Goal: Task Accomplishment & Management: Manage account settings

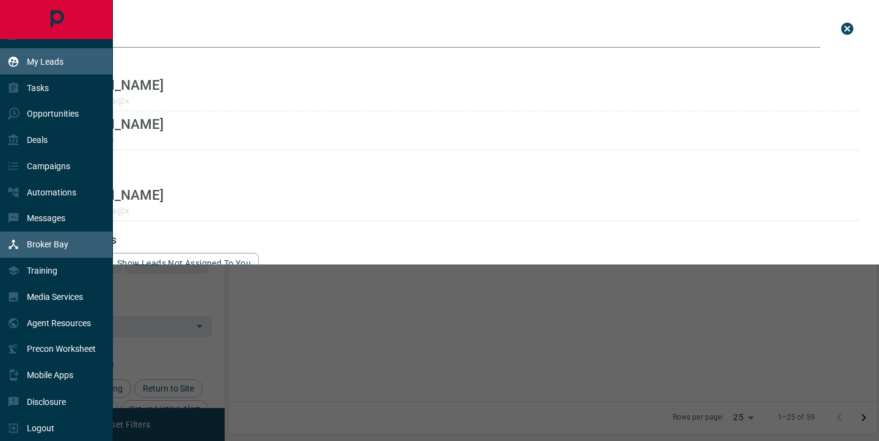
scroll to position [331, 648]
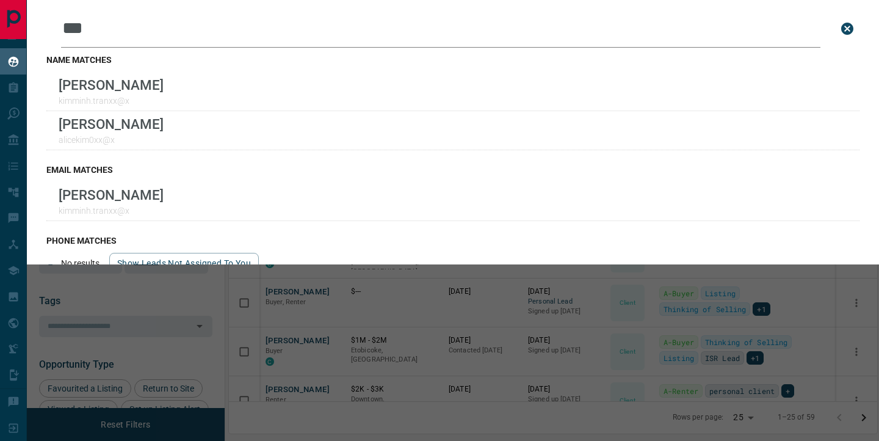
click at [849, 30] on icon "close search bar" at bounding box center [847, 28] width 15 height 15
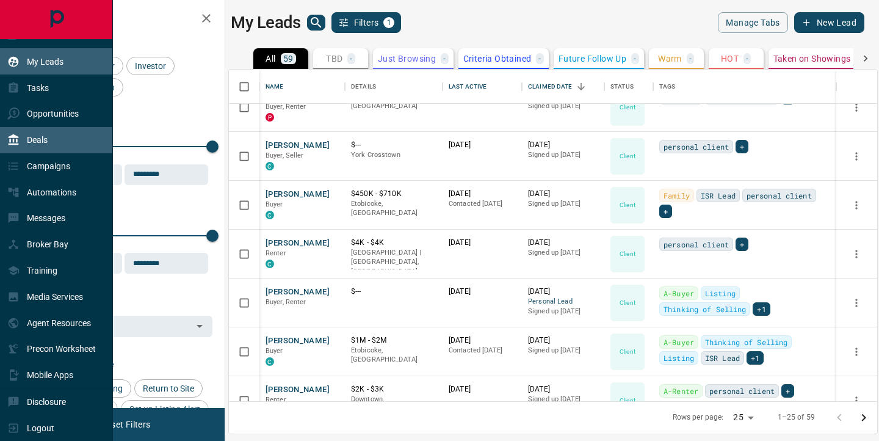
click at [17, 148] on div "Deals" at bounding box center [27, 140] width 40 height 20
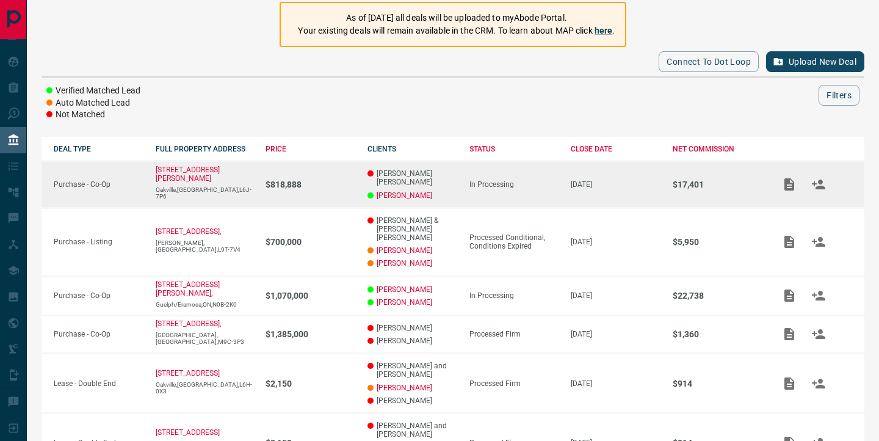
scroll to position [103, 0]
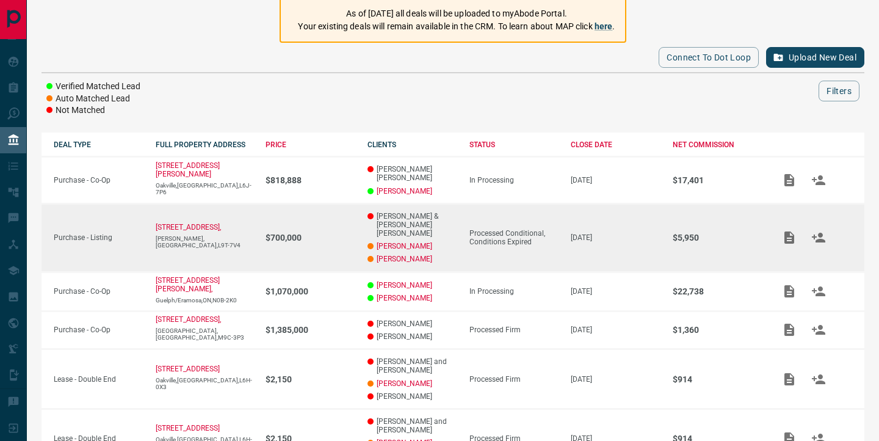
click at [511, 229] on div "Processed Conditional, Conditions Expired" at bounding box center [514, 237] width 90 height 17
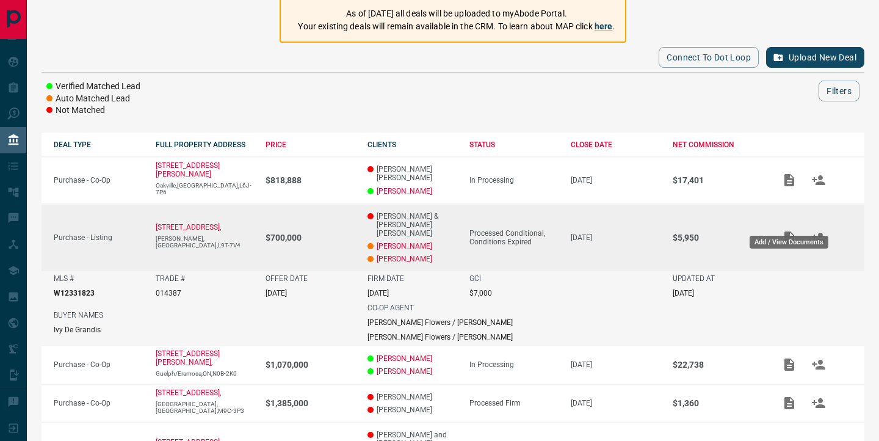
click at [781, 227] on div "Add / View Documents" at bounding box center [788, 238] width 81 height 23
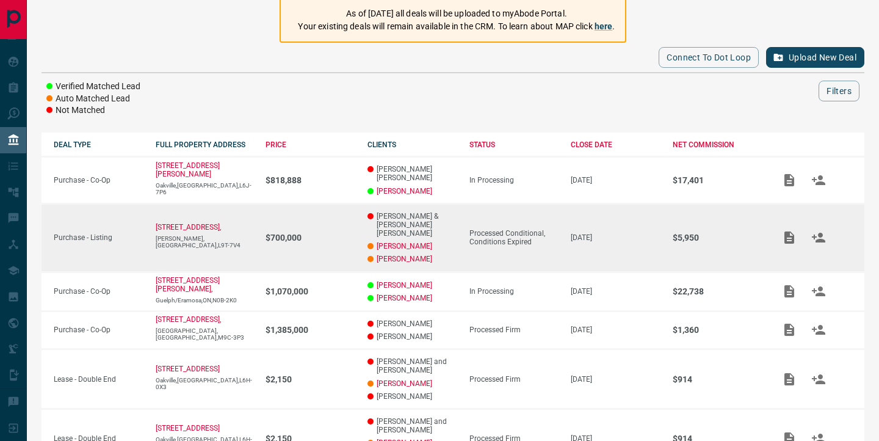
click at [531, 243] on td "Processed Conditional, Conditions Expired" at bounding box center [508, 237] width 102 height 68
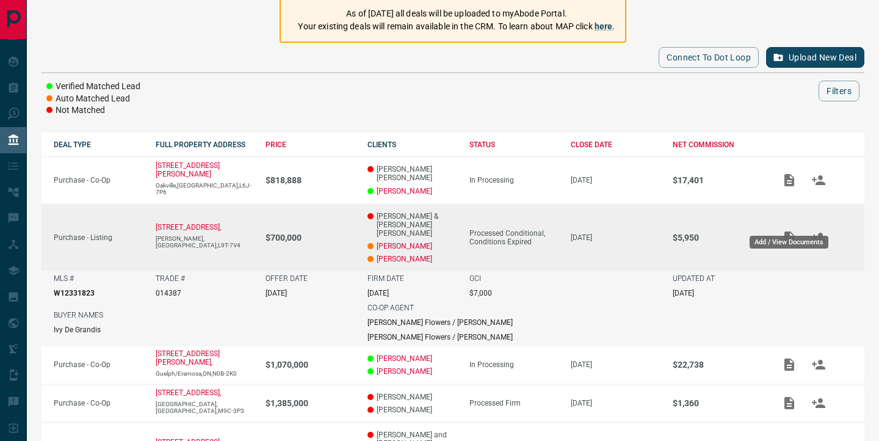
click at [784, 231] on icon "Add / View Documents" at bounding box center [789, 237] width 10 height 12
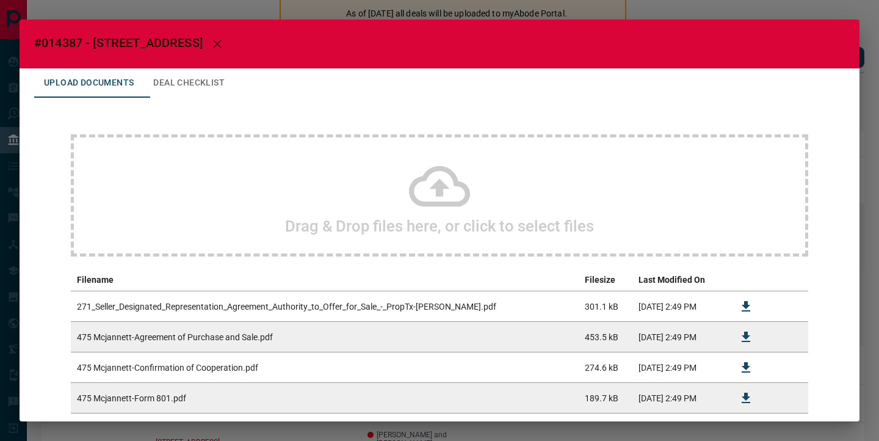
click at [452, 191] on icon at bounding box center [439, 186] width 61 height 61
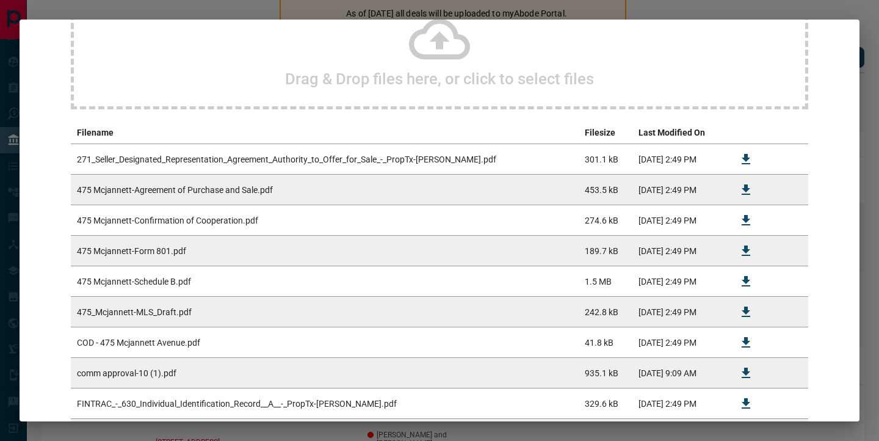
scroll to position [0, 0]
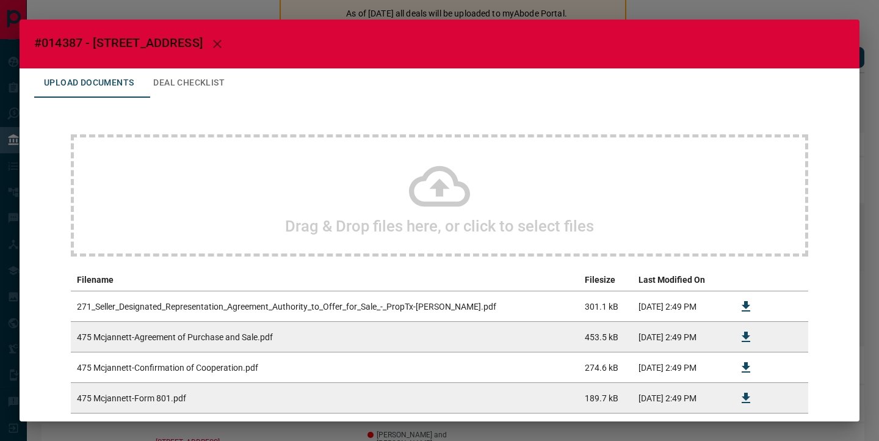
click at [225, 45] on icon "button" at bounding box center [217, 44] width 15 height 15
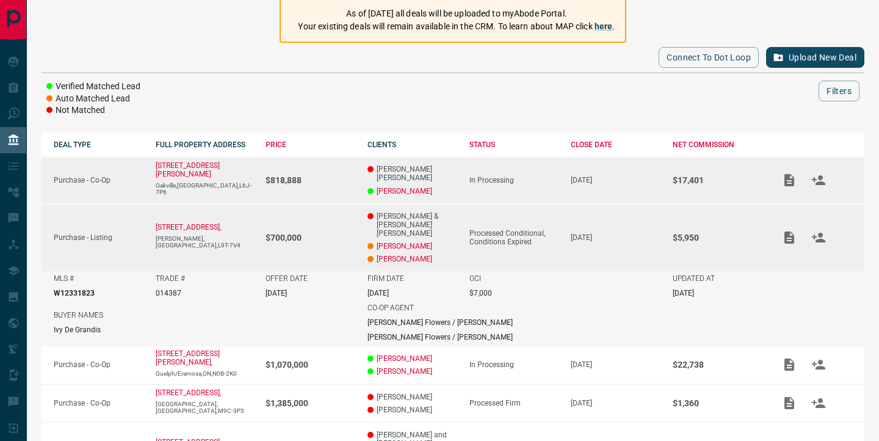
click at [331, 176] on p "$818,888" at bounding box center [311, 180] width 90 height 10
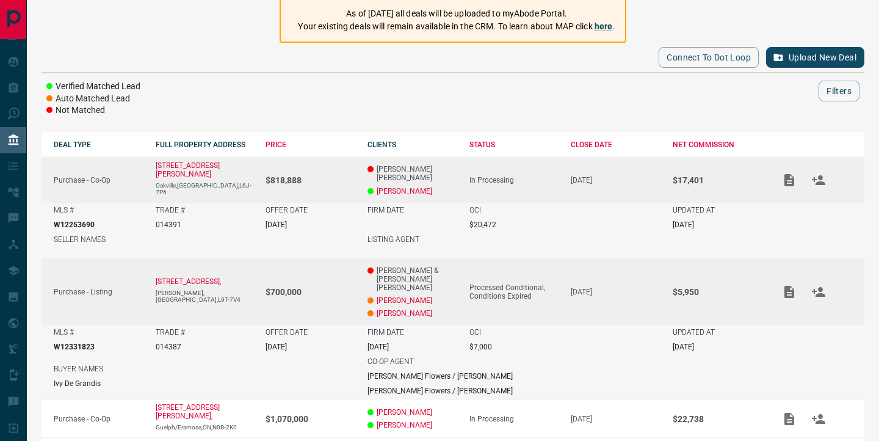
click at [785, 174] on icon "Add / View Documents" at bounding box center [789, 180] width 10 height 12
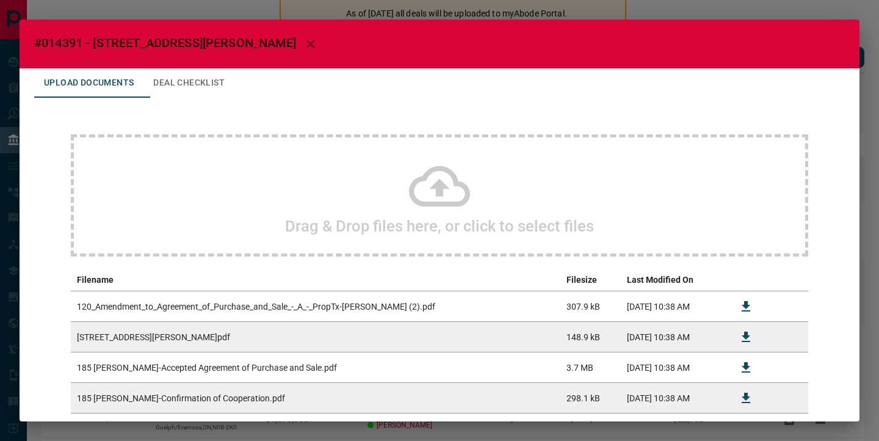
click at [303, 43] on icon "button" at bounding box center [310, 44] width 15 height 15
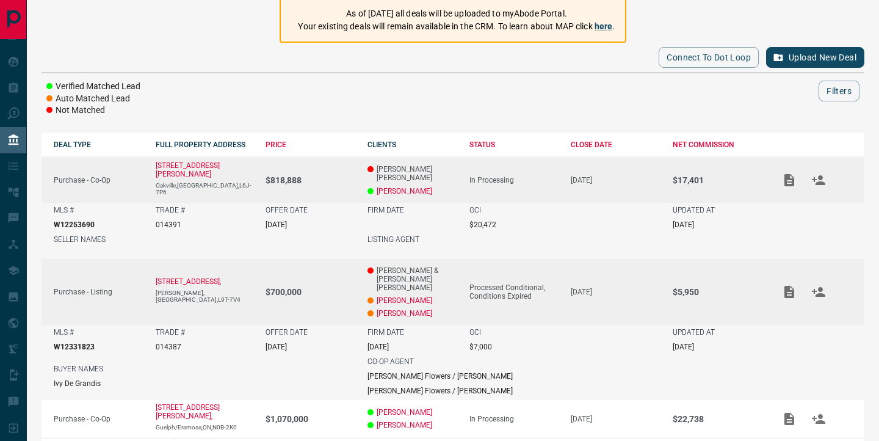
click at [501, 283] on div "Processed Conditional, Conditions Expired" at bounding box center [514, 291] width 90 height 17
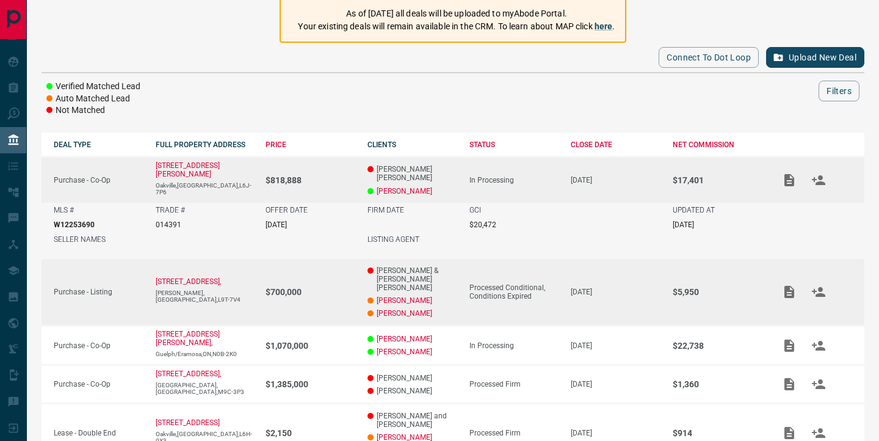
click at [501, 283] on div "Processed Conditional, Conditions Expired" at bounding box center [514, 291] width 90 height 17
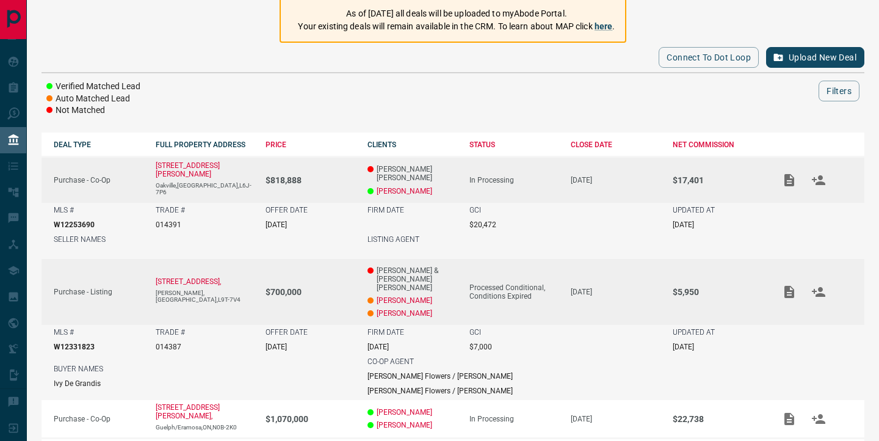
click at [523, 328] on div "GCI $7,000" at bounding box center [514, 339] width 90 height 23
click at [497, 258] on td "Processed Conditional, Conditions Expired" at bounding box center [508, 291] width 102 height 67
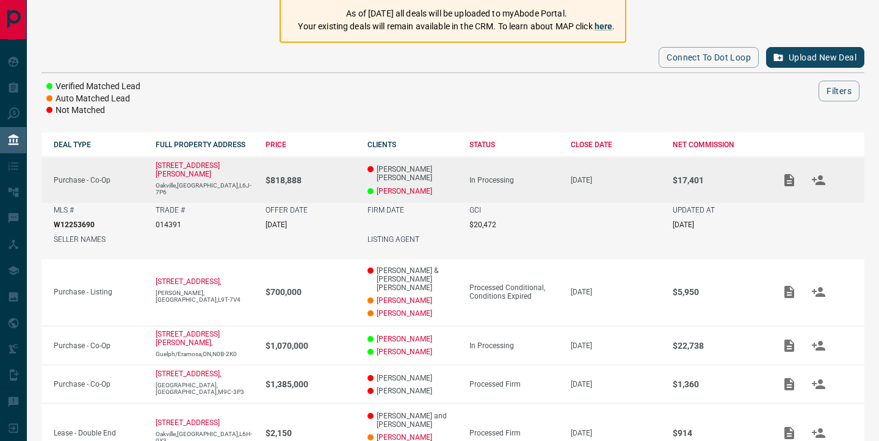
click at [496, 159] on td "In Processing" at bounding box center [508, 180] width 102 height 46
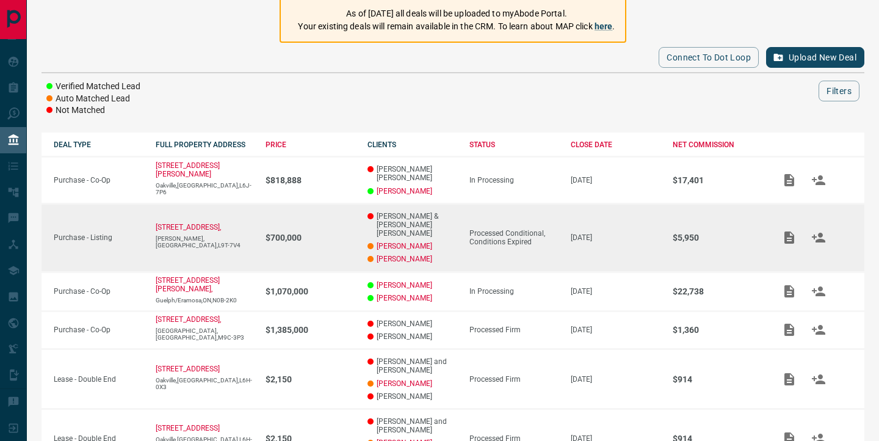
click at [464, 212] on td "Processed Conditional, Conditions Expired" at bounding box center [508, 237] width 102 height 68
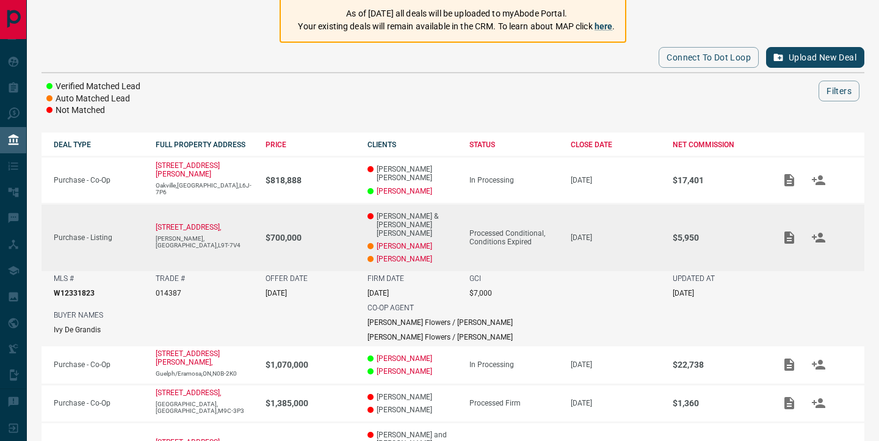
click at [794, 230] on icon "Add / View Documents" at bounding box center [789, 237] width 15 height 15
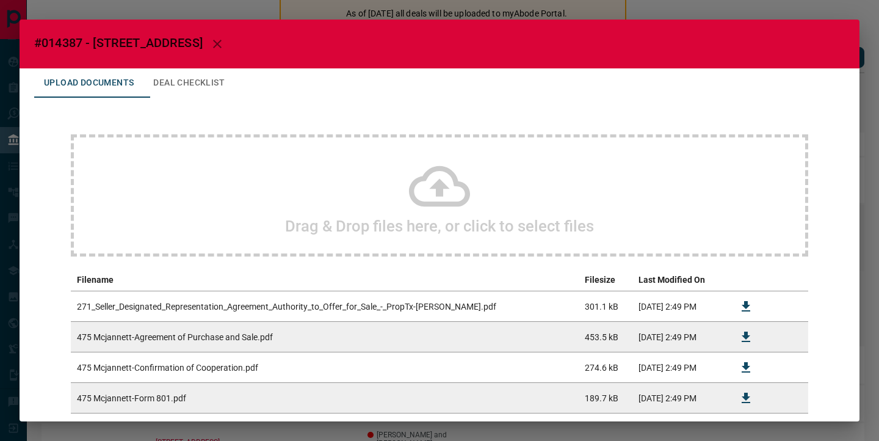
click at [225, 50] on icon "button" at bounding box center [217, 44] width 15 height 15
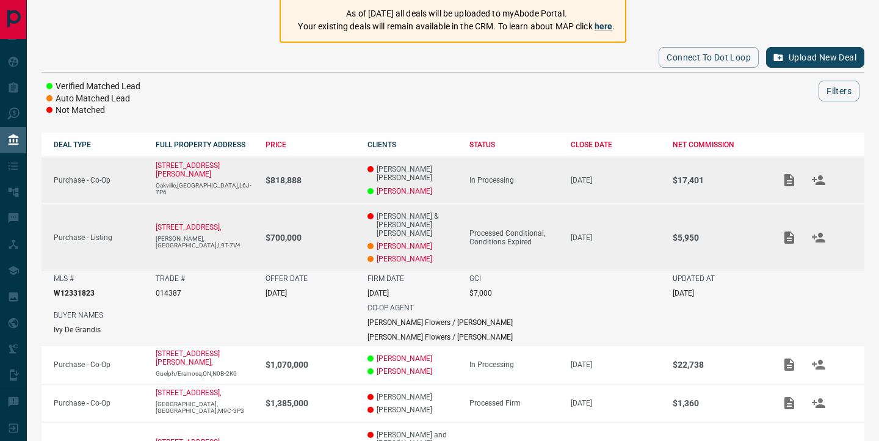
click at [440, 187] on p "[PERSON_NAME]" at bounding box center [413, 191] width 90 height 9
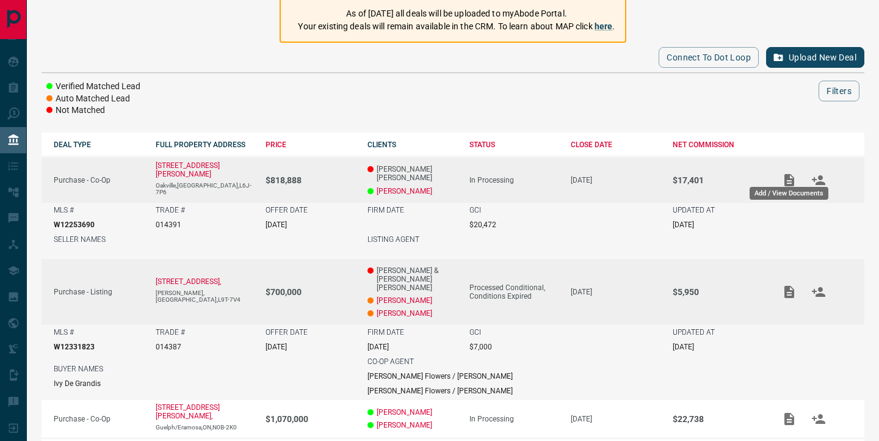
click at [789, 173] on icon "Add / View Documents" at bounding box center [789, 180] width 15 height 15
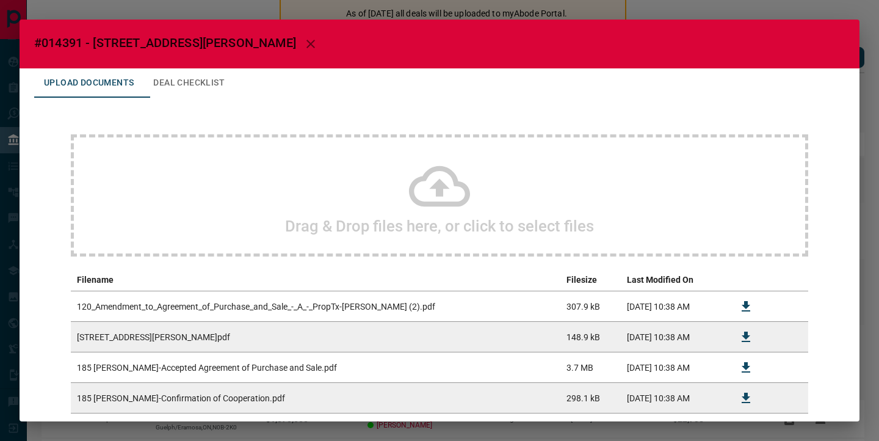
click at [296, 48] on button "button" at bounding box center [310, 43] width 29 height 29
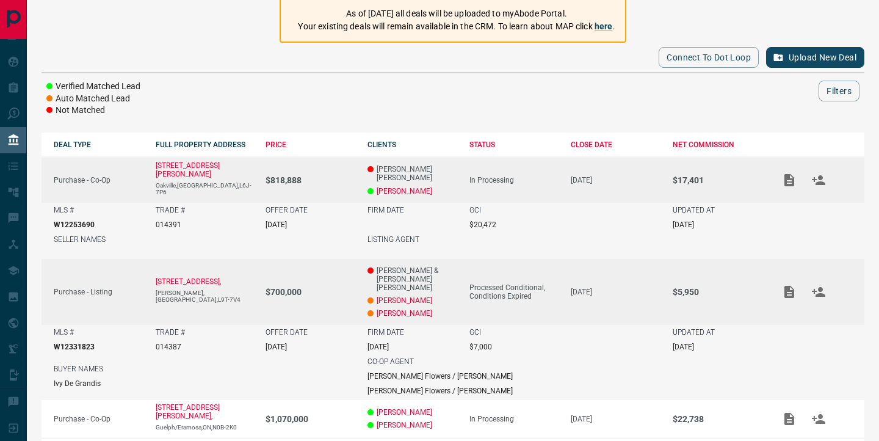
click at [490, 159] on td "In Processing" at bounding box center [508, 180] width 102 height 46
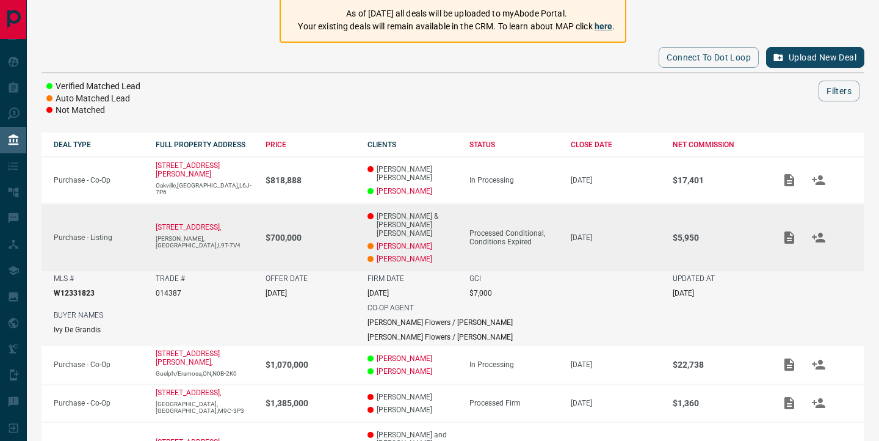
click at [543, 208] on td "Processed Conditional, Conditions Expired" at bounding box center [508, 236] width 102 height 67
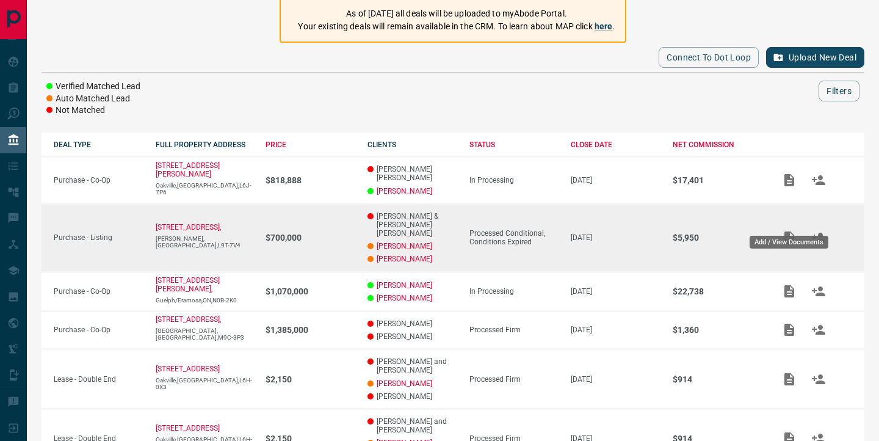
click at [788, 231] on icon "Add / View Documents" at bounding box center [789, 237] width 10 height 12
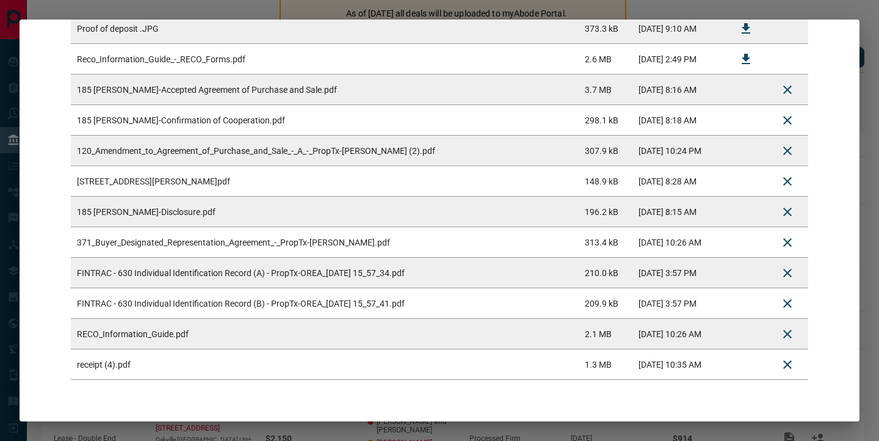
scroll to position [621, 0]
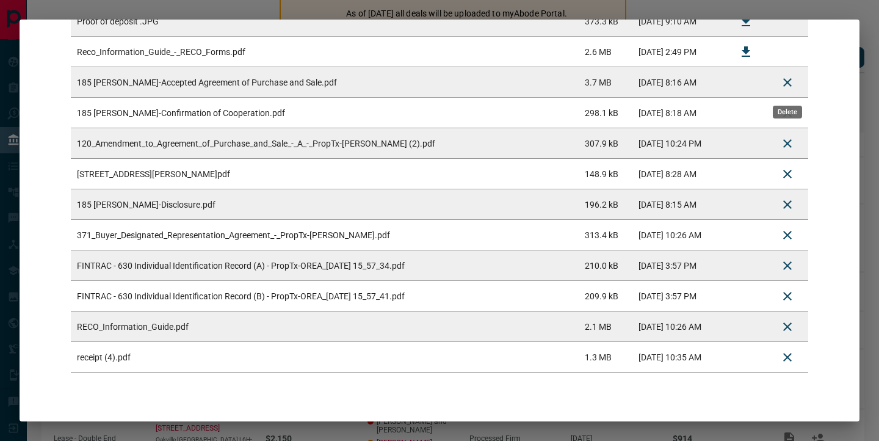
click at [789, 81] on icon "Delete" at bounding box center [787, 82] width 9 height 9
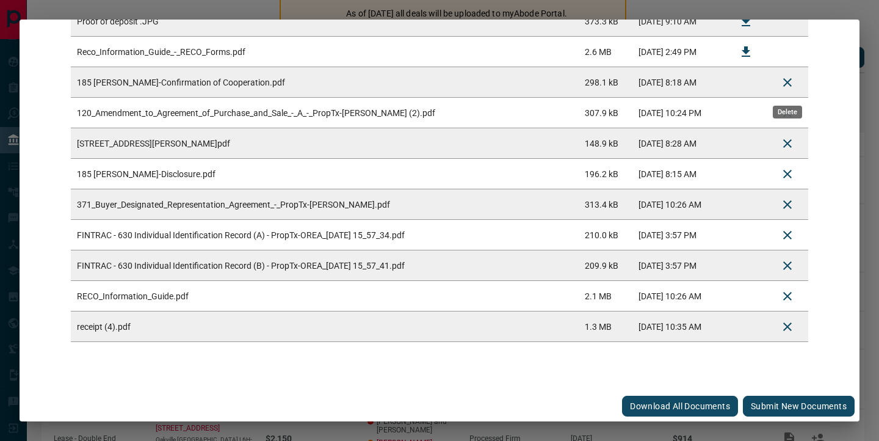
click at [789, 81] on icon "Delete" at bounding box center [787, 82] width 9 height 9
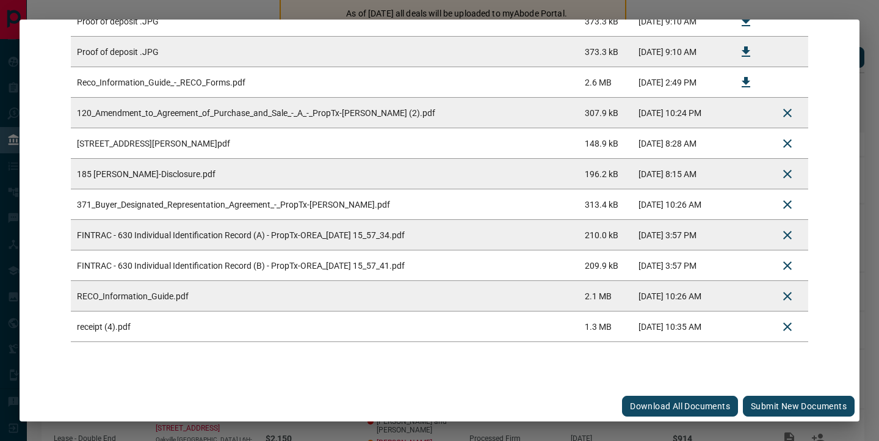
scroll to position [590, 0]
click at [788, 117] on icon "Delete" at bounding box center [787, 113] width 15 height 15
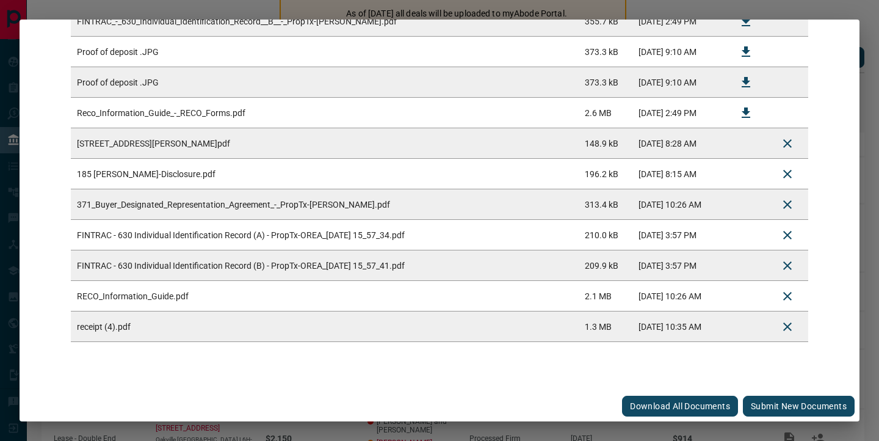
scroll to position [560, 0]
click at [788, 143] on icon "Delete" at bounding box center [787, 143] width 15 height 15
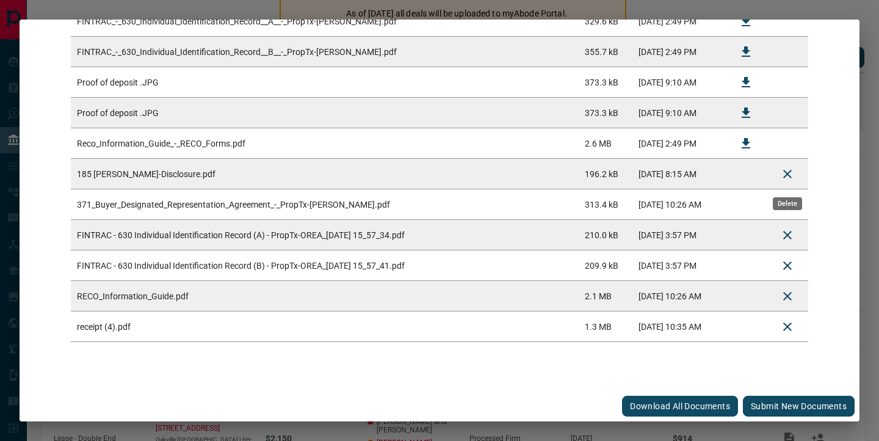
click at [788, 171] on icon "Delete" at bounding box center [787, 174] width 15 height 15
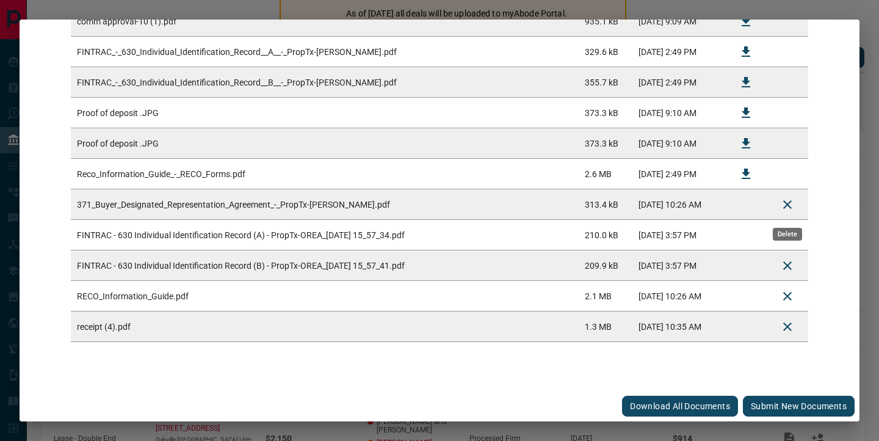
click at [786, 203] on icon "Delete" at bounding box center [787, 204] width 9 height 9
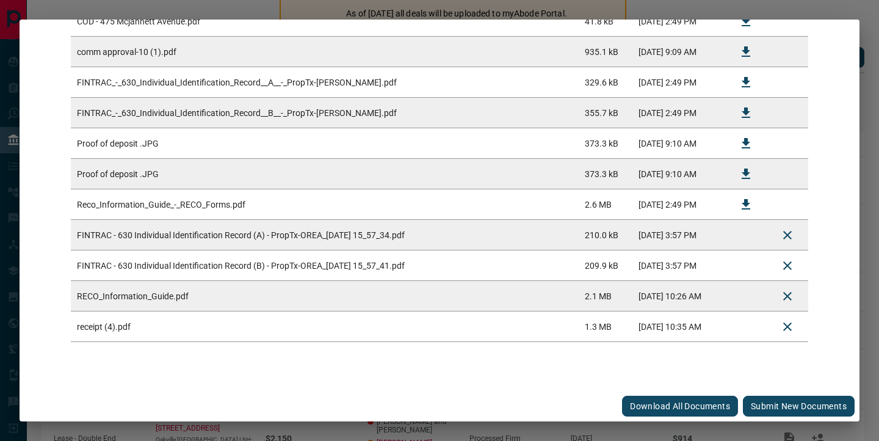
scroll to position [468, 0]
click at [791, 233] on icon "Delete" at bounding box center [787, 235] width 15 height 15
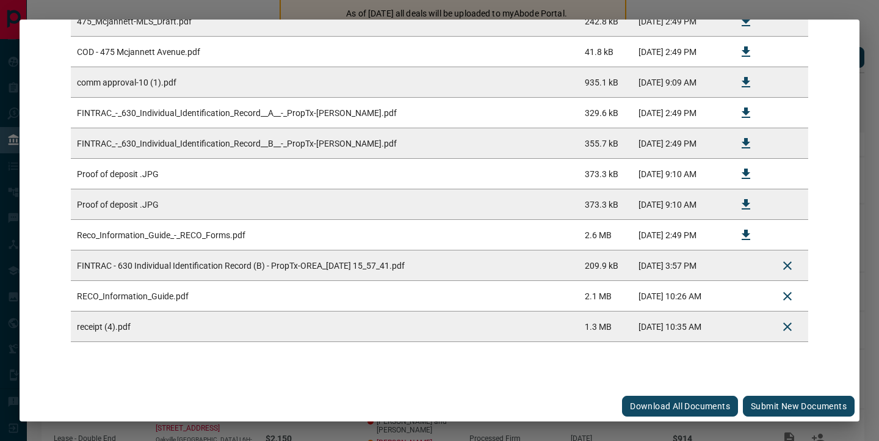
scroll to position [438, 0]
click at [790, 263] on icon "Delete" at bounding box center [787, 265] width 15 height 15
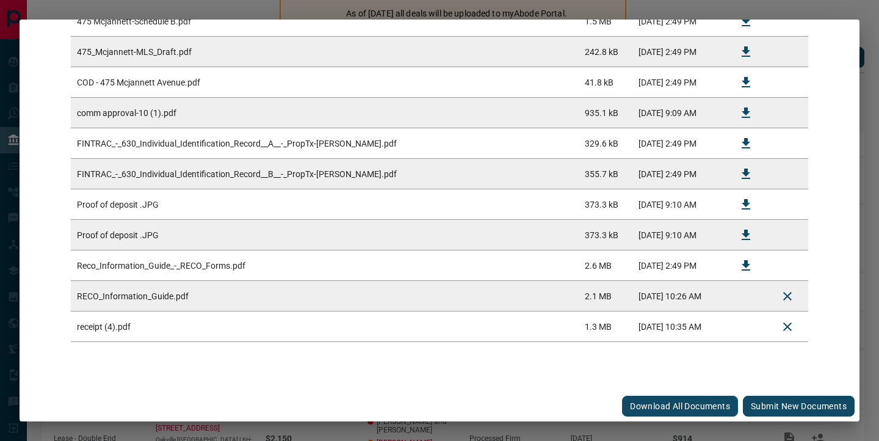
scroll to position [407, 0]
click at [789, 295] on icon "Delete" at bounding box center [787, 296] width 15 height 15
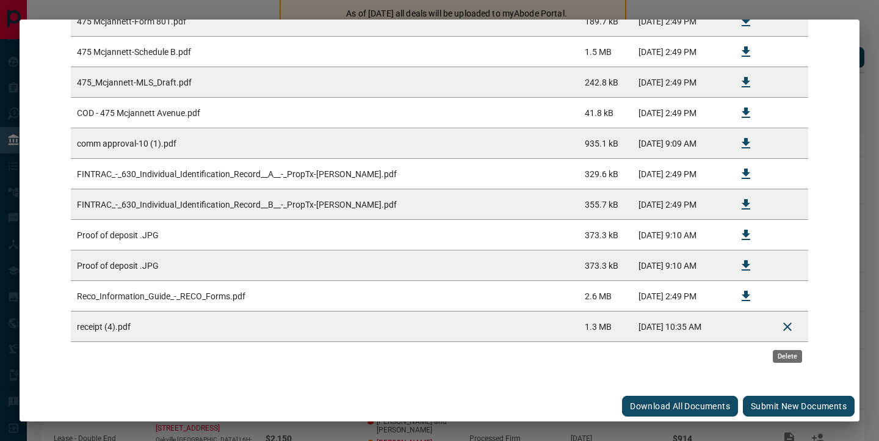
click at [788, 320] on icon "Delete" at bounding box center [787, 326] width 15 height 15
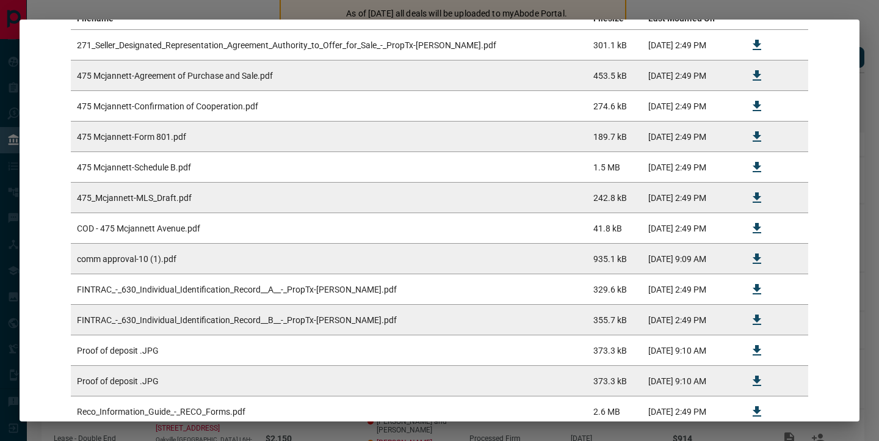
scroll to position [346, 0]
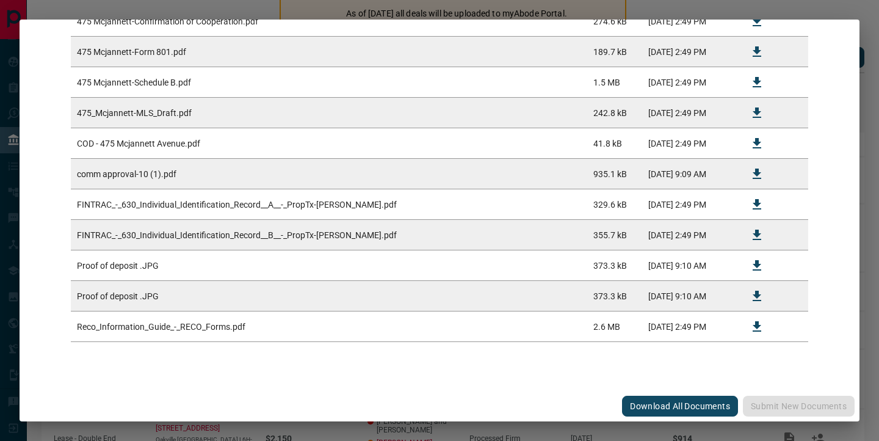
click at [733, 364] on div "Drag & Drop files here, or click to select files Filename Filesize Last Modifie…" at bounding box center [439, 65] width 811 height 627
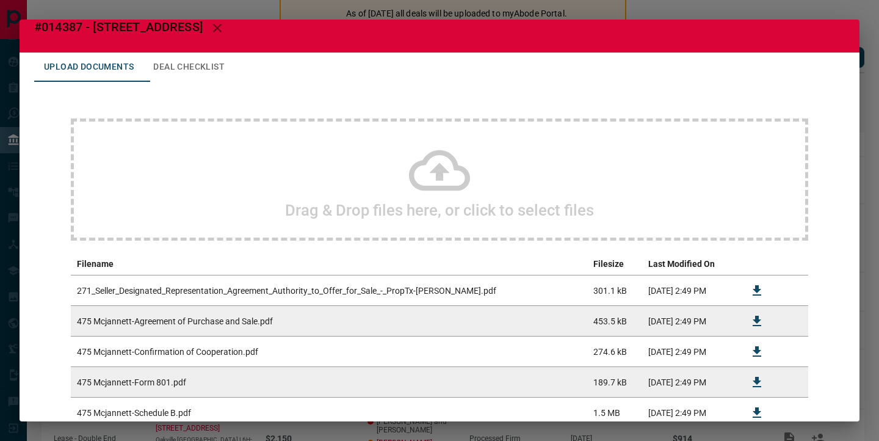
scroll to position [0, 0]
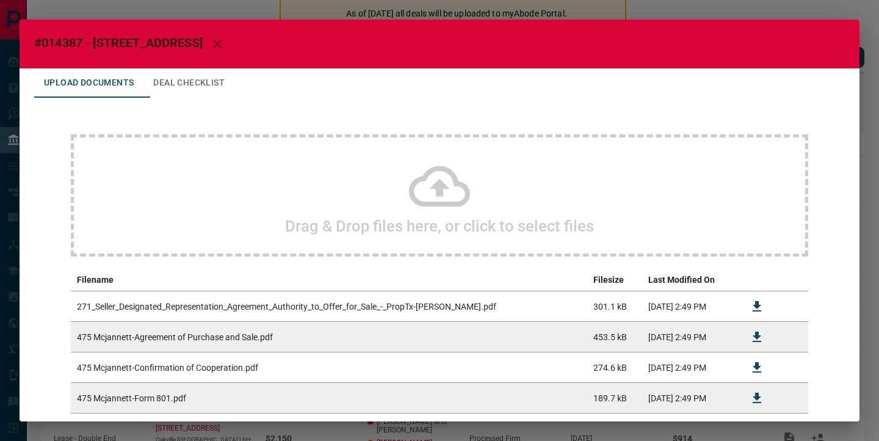
click at [454, 195] on icon at bounding box center [439, 186] width 61 height 61
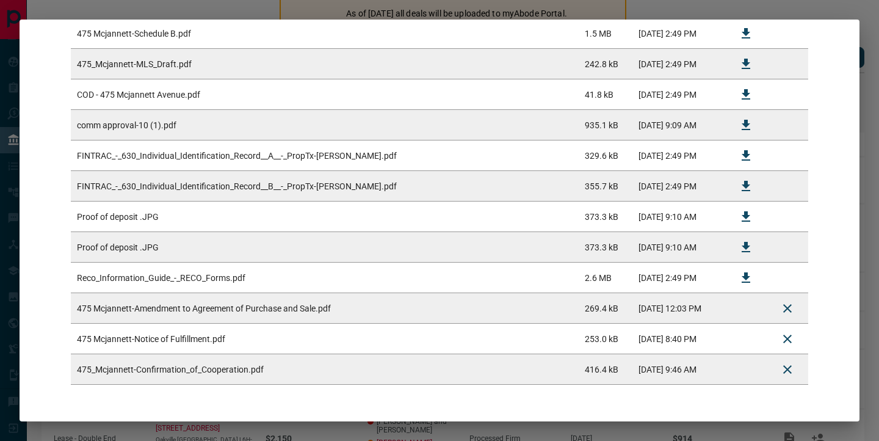
scroll to position [438, 0]
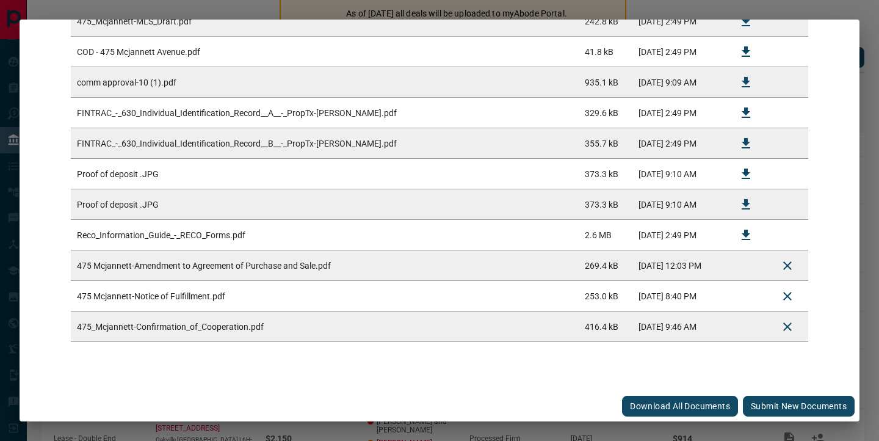
click at [800, 404] on button "Submit new documents" at bounding box center [799, 406] width 112 height 21
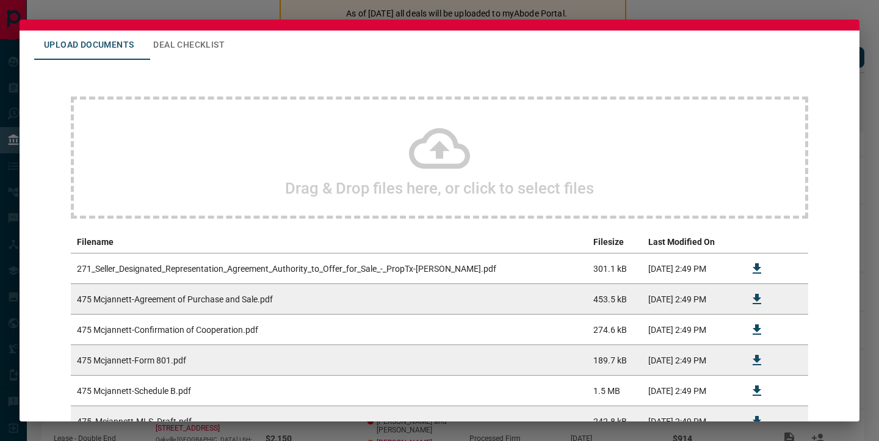
scroll to position [0, 0]
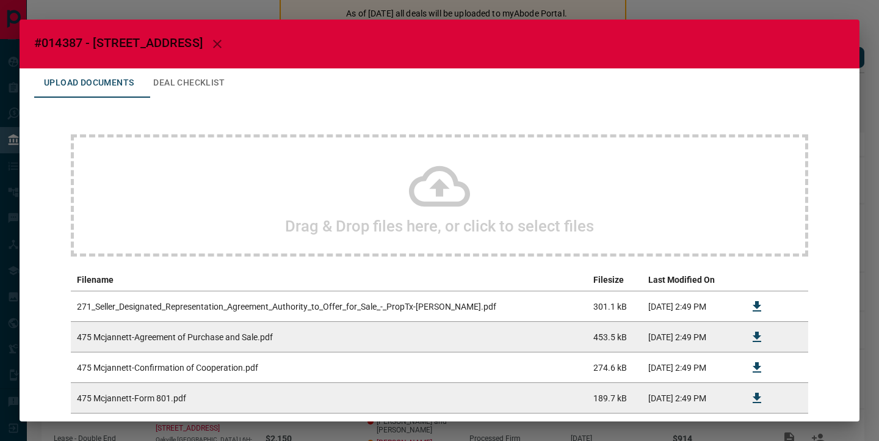
click at [225, 43] on icon "button" at bounding box center [217, 44] width 15 height 15
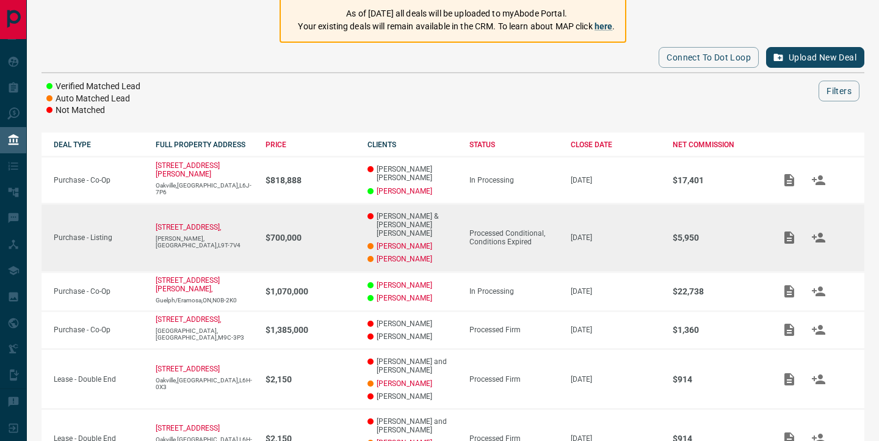
click at [469, 229] on div "Processed Conditional, Conditions Expired" at bounding box center [514, 237] width 90 height 17
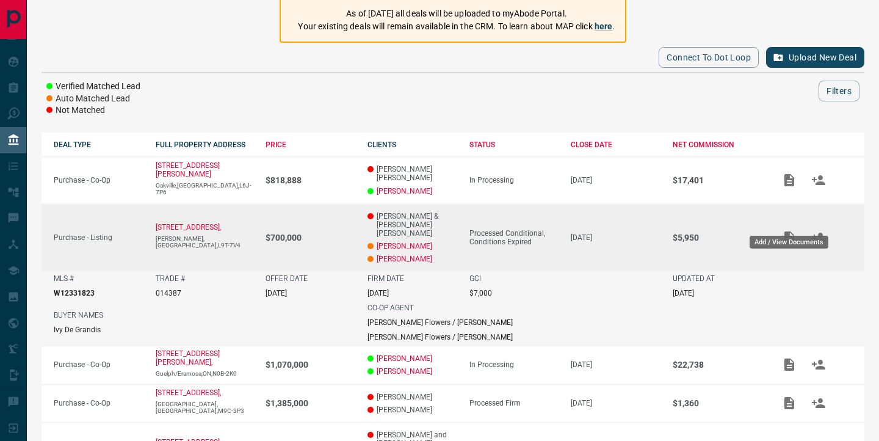
click at [785, 231] on icon "Add / View Documents" at bounding box center [789, 237] width 10 height 12
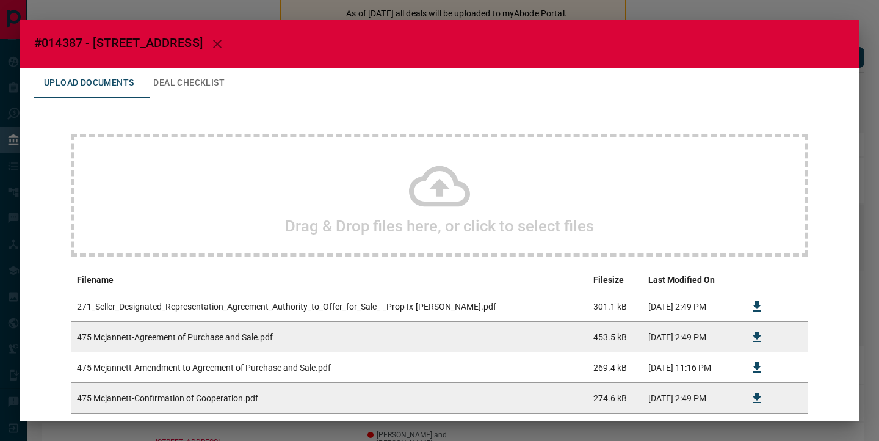
click at [234, 85] on button "Deal Checklist" at bounding box center [188, 82] width 91 height 29
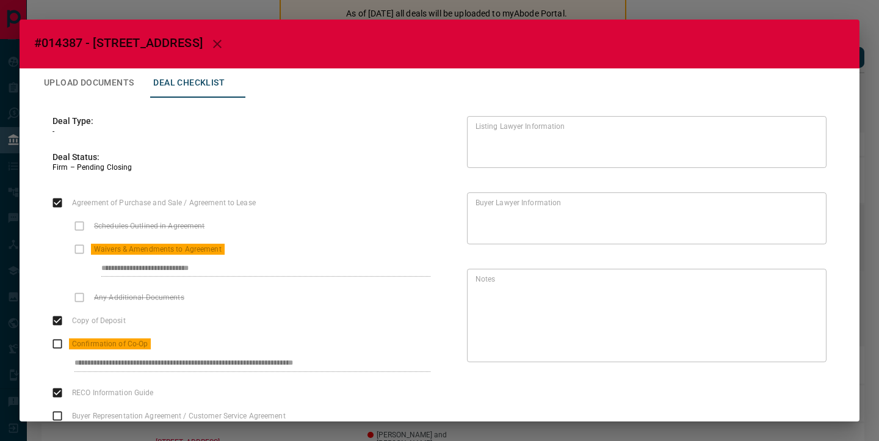
click at [232, 53] on button "button" at bounding box center [217, 43] width 29 height 29
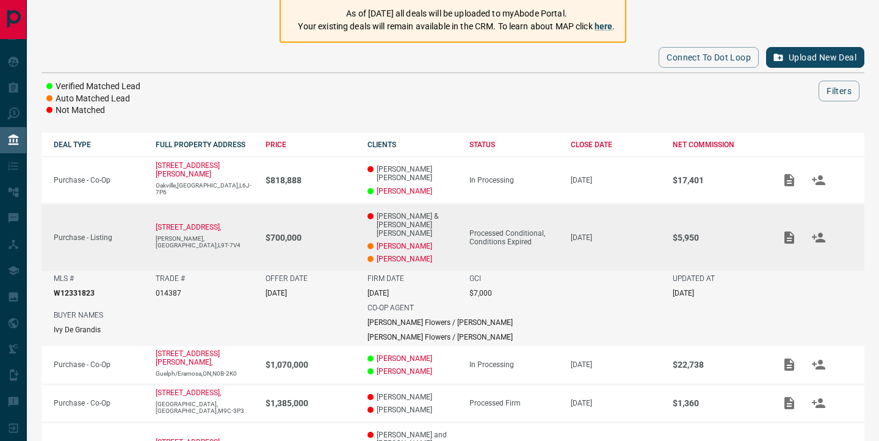
click at [211, 92] on div at bounding box center [490, 91] width 656 height 21
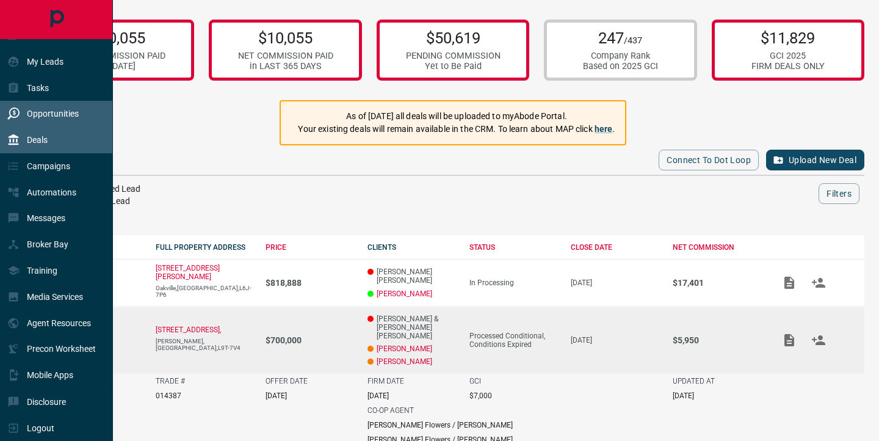
click at [16, 113] on icon at bounding box center [13, 113] width 12 height 12
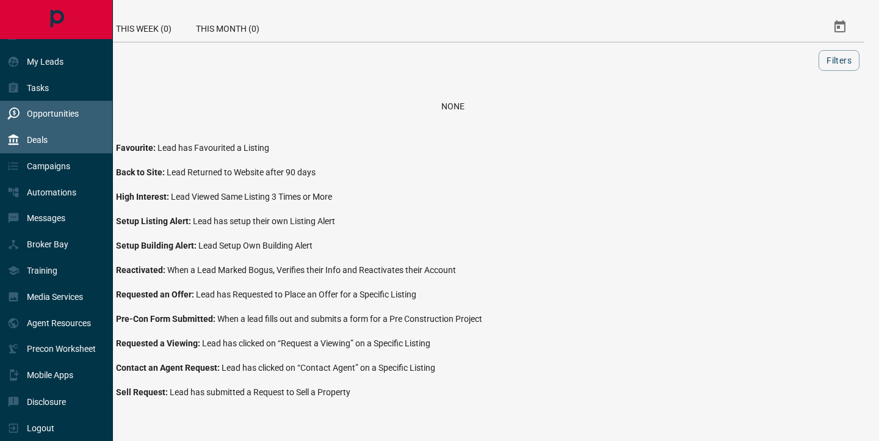
click at [48, 139] on p "Deals" at bounding box center [37, 140] width 21 height 10
